Goal: Contribute content: Contribute content

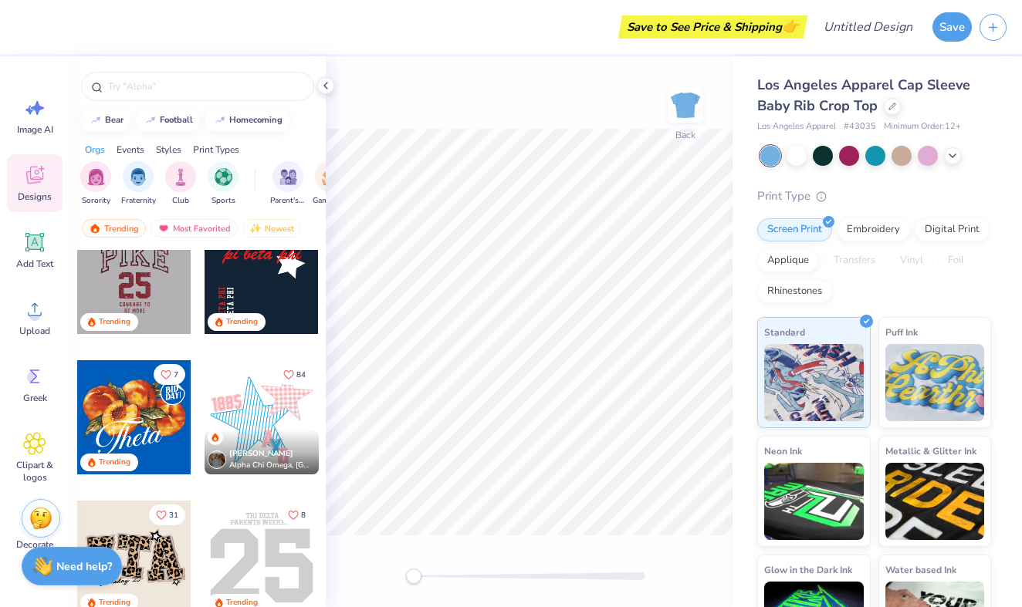
scroll to position [1436, 0]
click at [269, 421] on div at bounding box center [262, 417] width 114 height 114
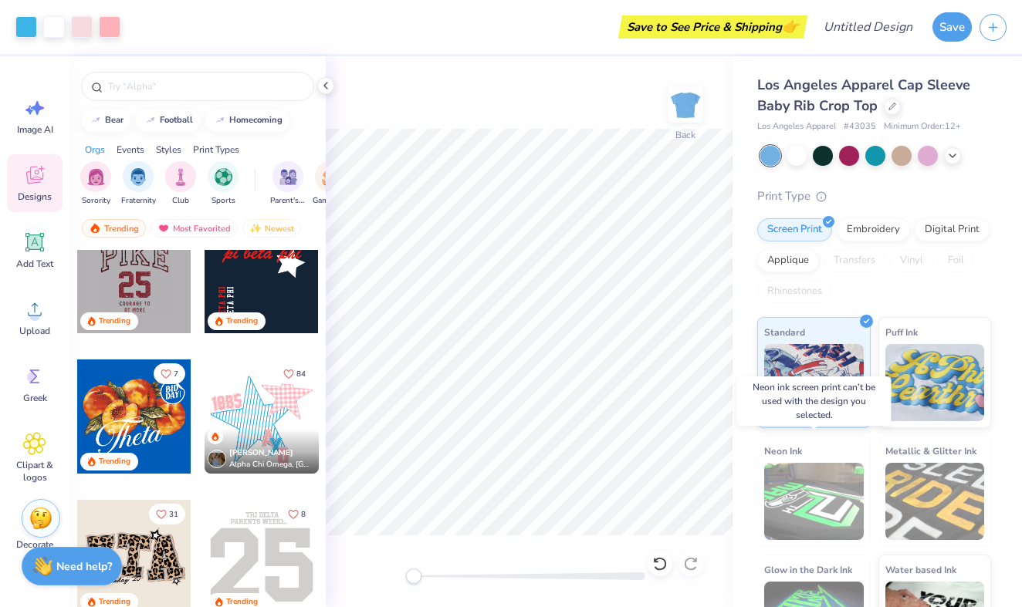
click at [829, 460] on div "Neon Ink" at bounding box center [813, 491] width 113 height 111
click at [818, 487] on img at bounding box center [814, 501] width 100 height 77
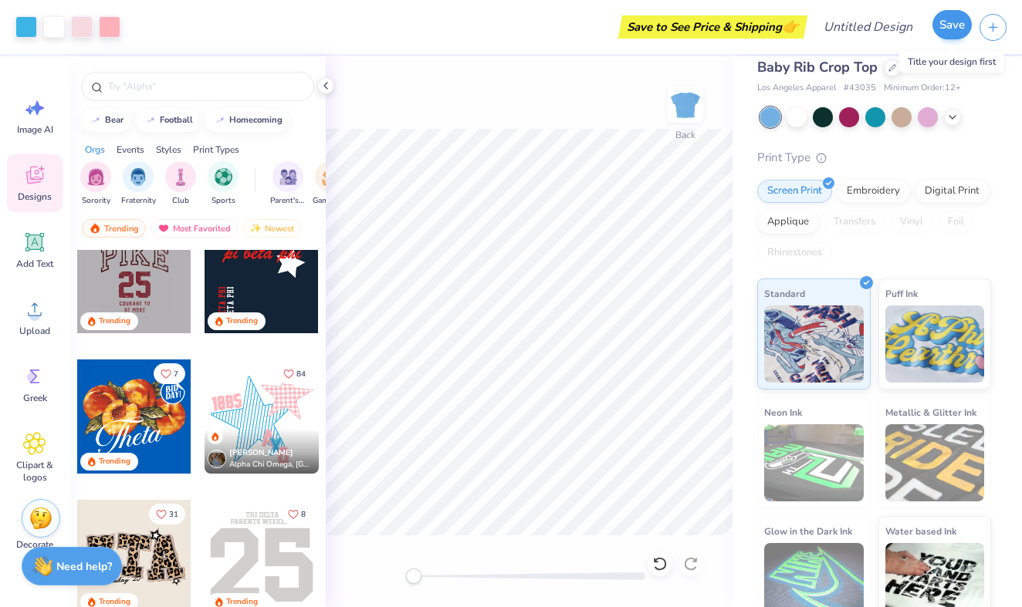
click at [949, 20] on button "Save" at bounding box center [951, 24] width 39 height 29
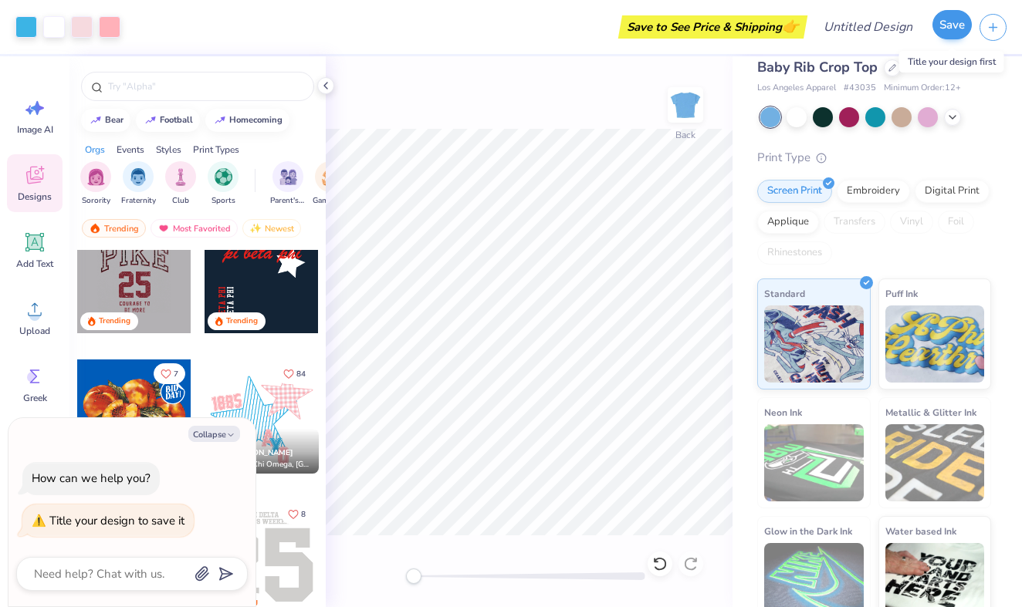
click at [948, 20] on button "Save" at bounding box center [951, 24] width 39 height 29
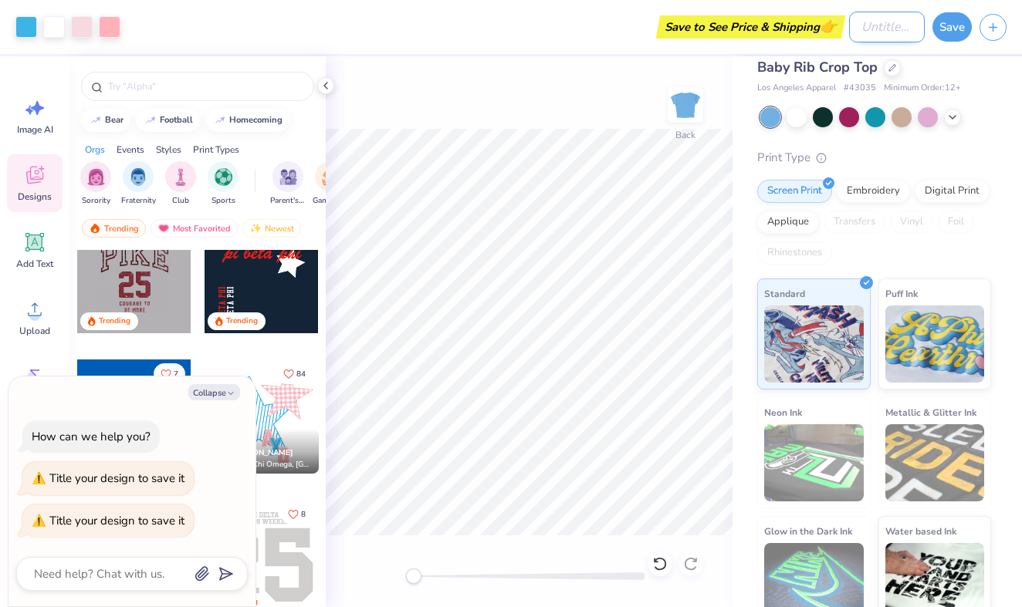
type textarea "x"
click at [880, 28] on input "Design Title" at bounding box center [887, 27] width 76 height 31
type input "j"
type textarea "x"
type input "j"
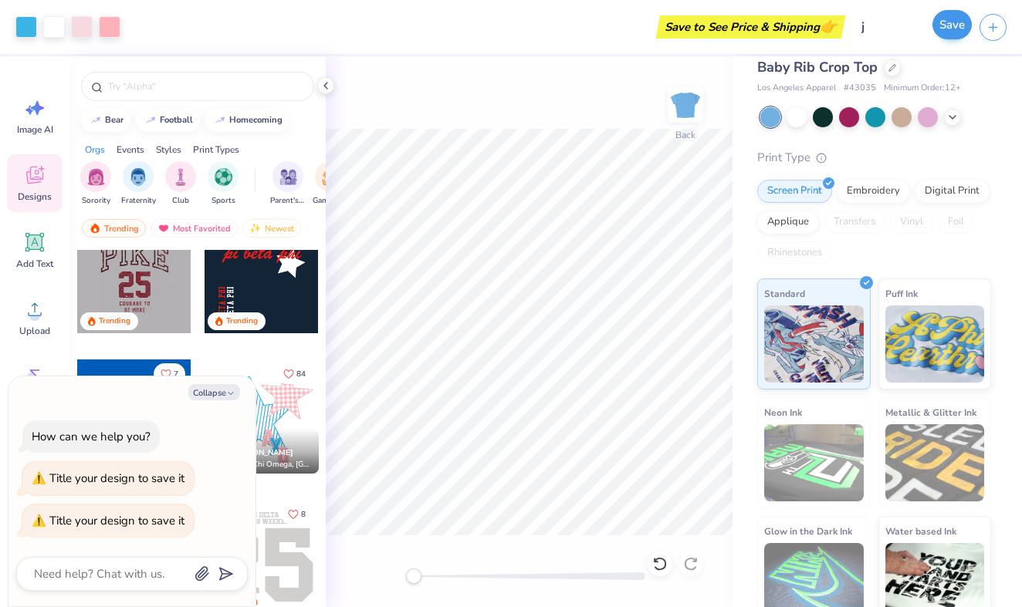
click at [962, 15] on button "Save" at bounding box center [951, 24] width 39 height 29
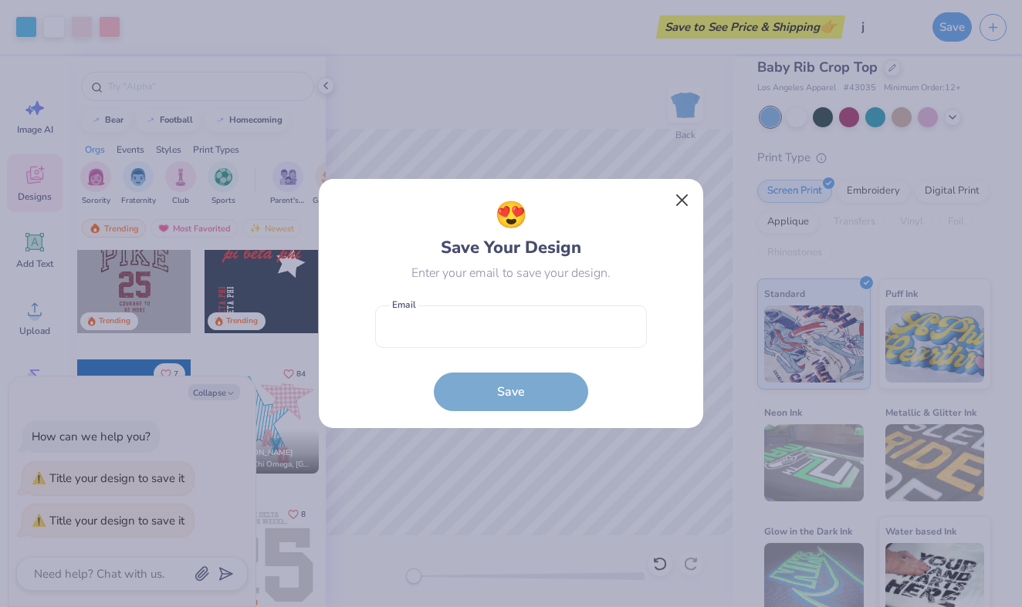
click at [689, 214] on button "Close" at bounding box center [682, 200] width 29 height 29
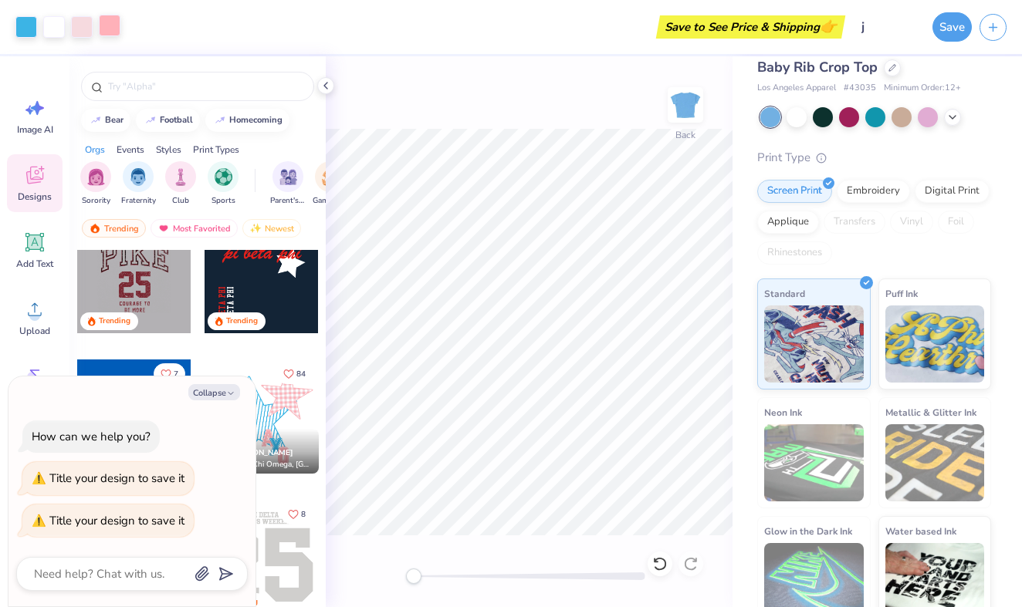
click at [107, 28] on div at bounding box center [110, 26] width 22 height 22
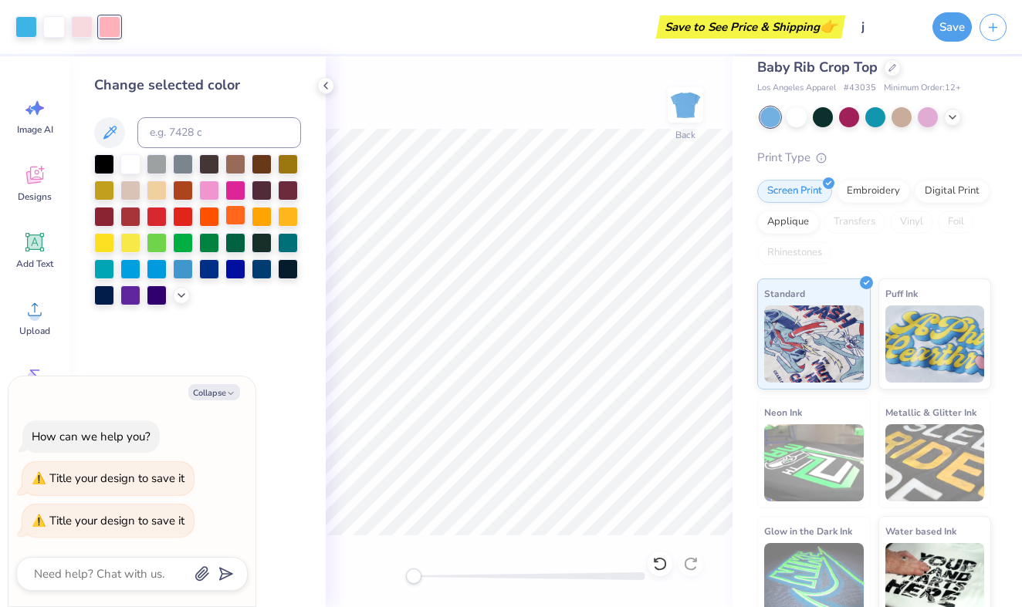
click at [238, 211] on div at bounding box center [235, 215] width 20 height 20
click at [90, 28] on div at bounding box center [82, 26] width 22 height 22
click at [228, 213] on div at bounding box center [235, 215] width 20 height 20
click at [50, 27] on div at bounding box center [54, 26] width 22 height 22
click at [210, 245] on div at bounding box center [209, 242] width 20 height 20
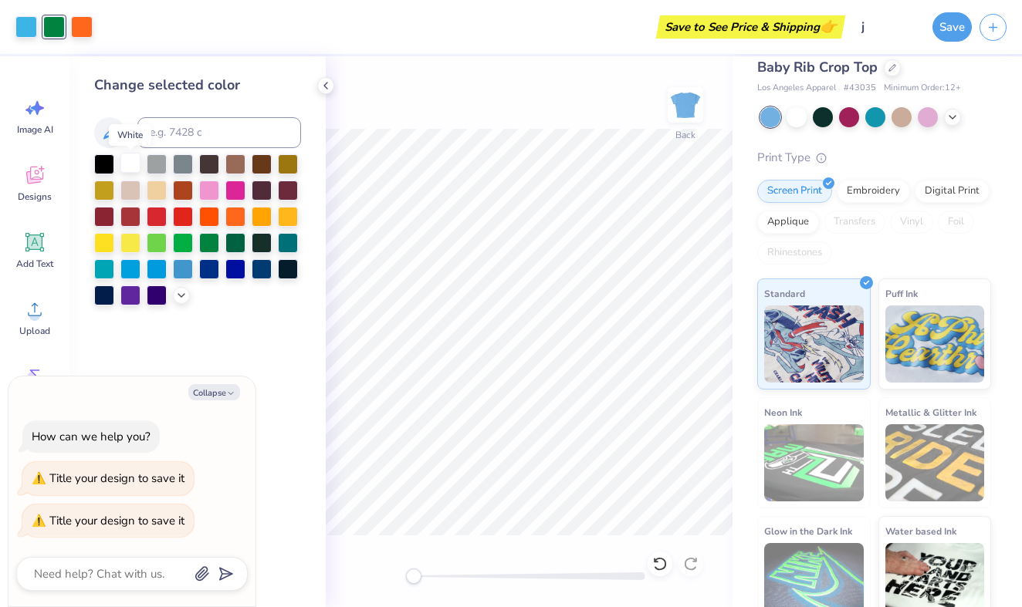
click at [134, 163] on div at bounding box center [130, 163] width 20 height 20
click at [103, 163] on div at bounding box center [104, 163] width 20 height 20
click at [134, 162] on div at bounding box center [130, 163] width 20 height 20
click at [158, 269] on div at bounding box center [157, 268] width 20 height 20
click at [126, 173] on div at bounding box center [130, 163] width 20 height 20
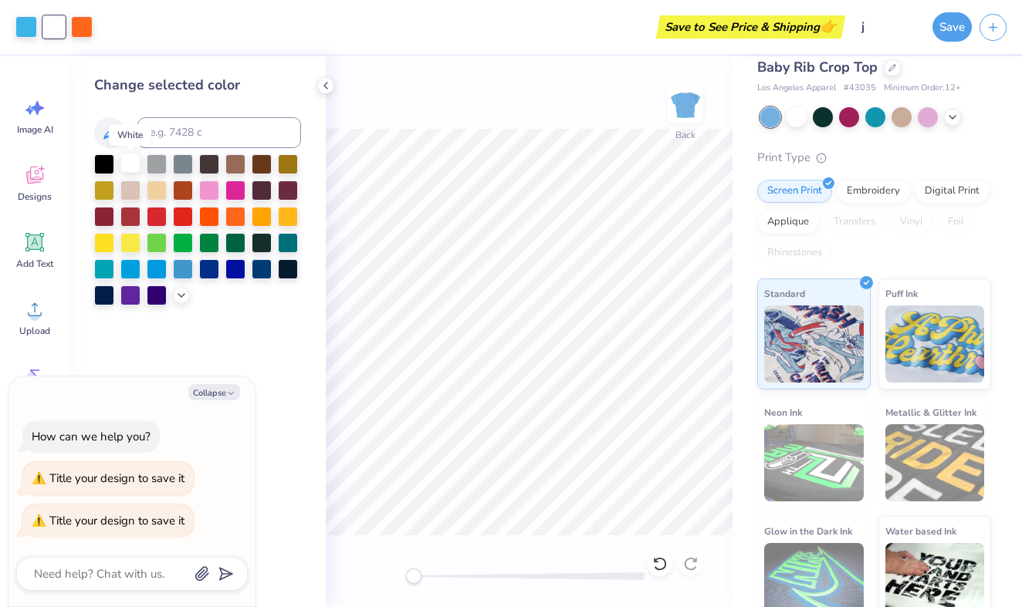
type textarea "x"
